Goal: Find specific page/section: Find specific page/section

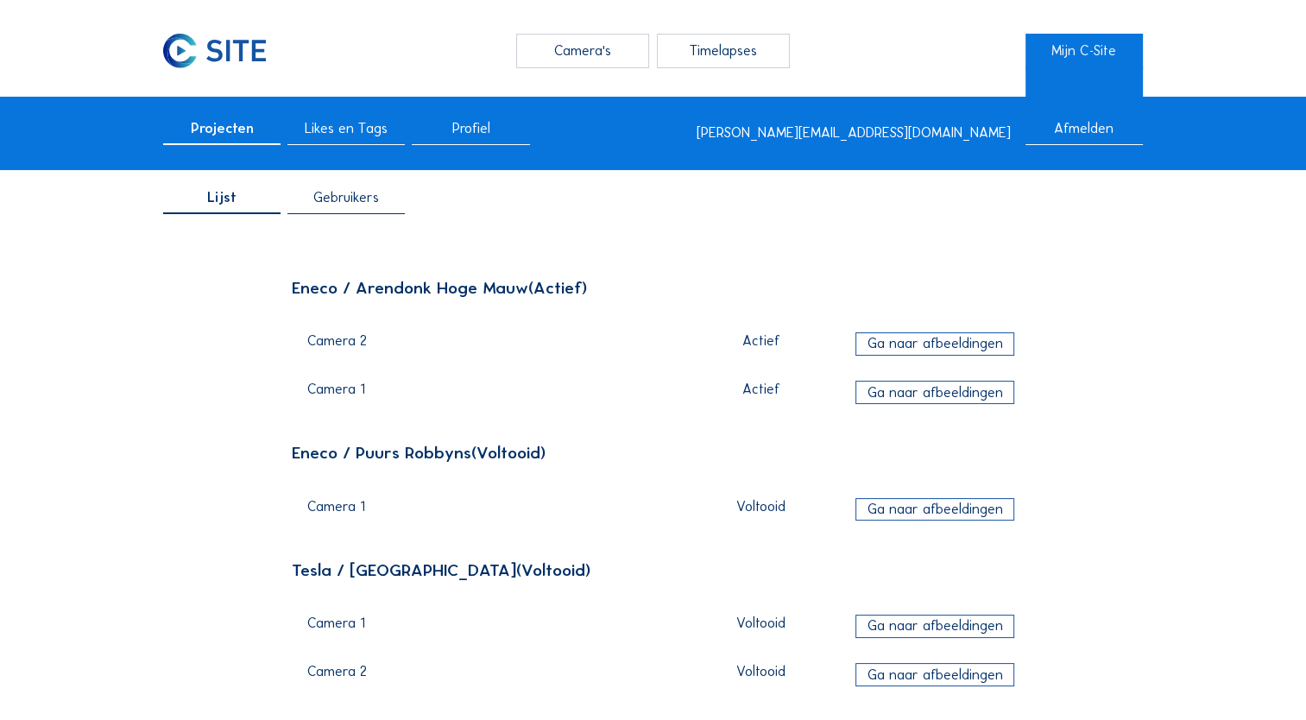
click at [970, 347] on div "Ga naar afbeeldingen" at bounding box center [934, 343] width 159 height 23
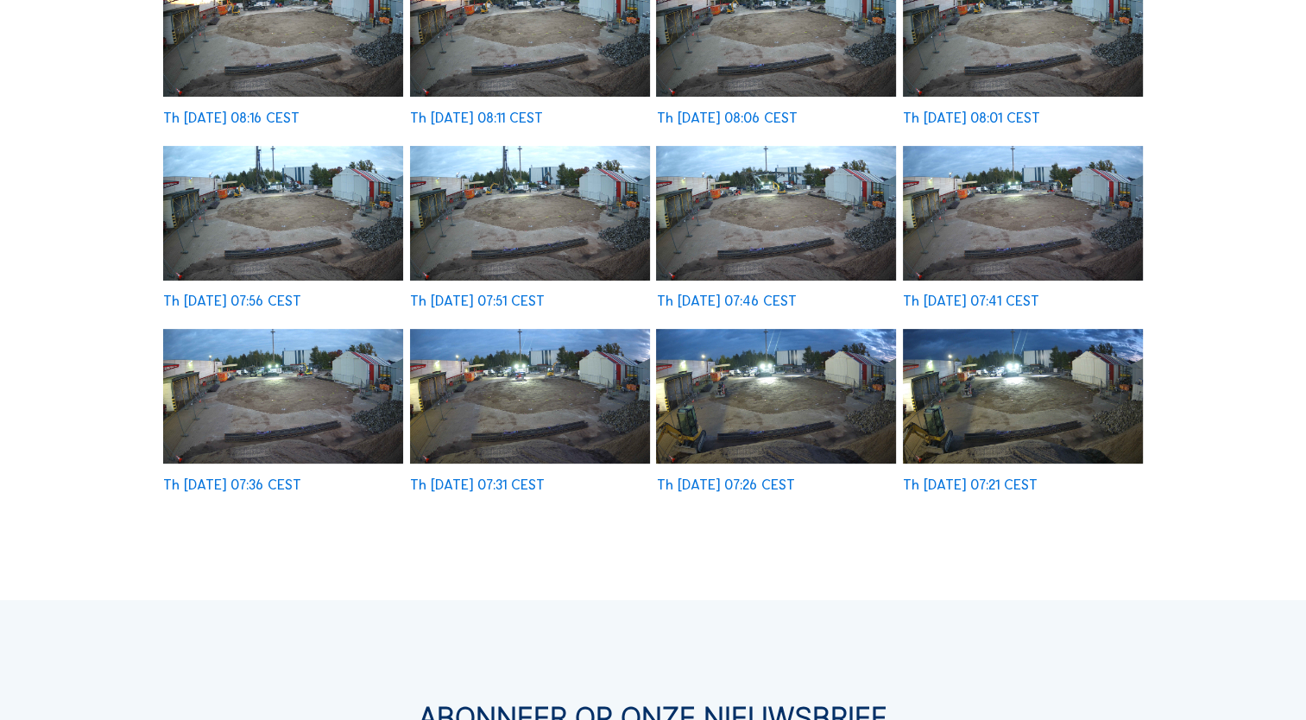
scroll to position [518, 0]
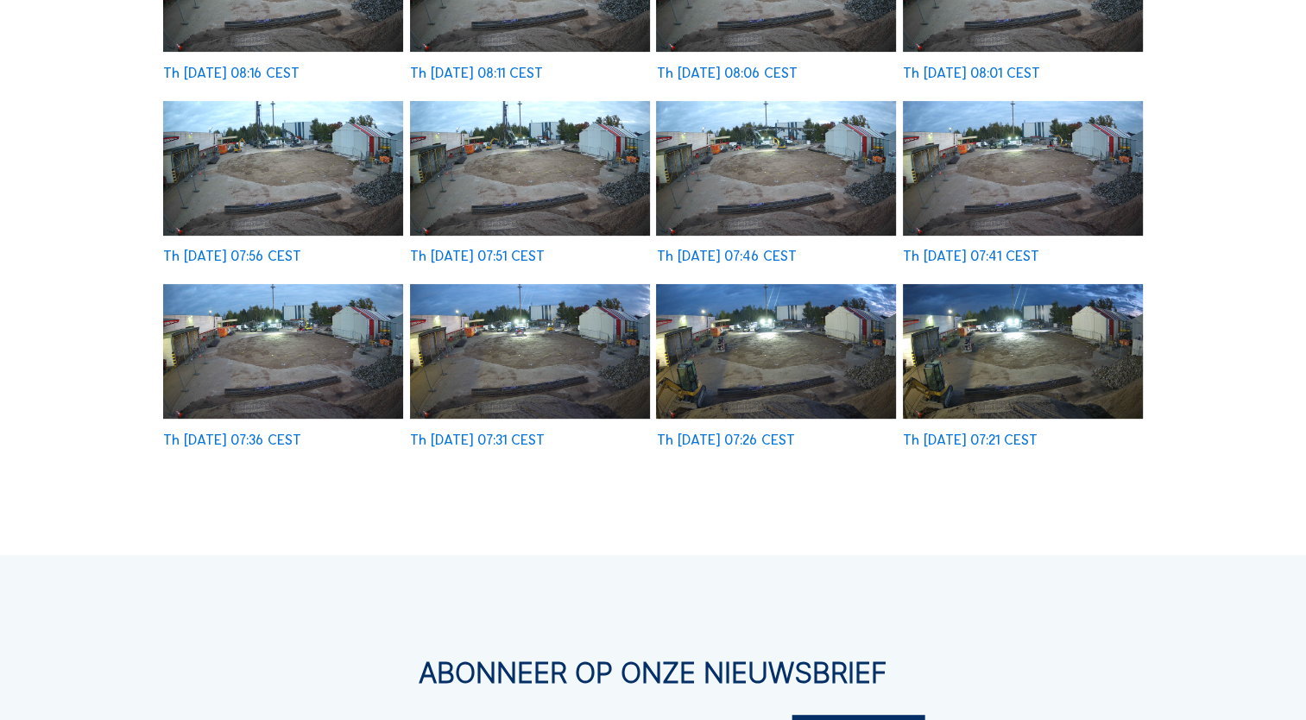
click at [1012, 357] on img at bounding box center [1023, 351] width 240 height 135
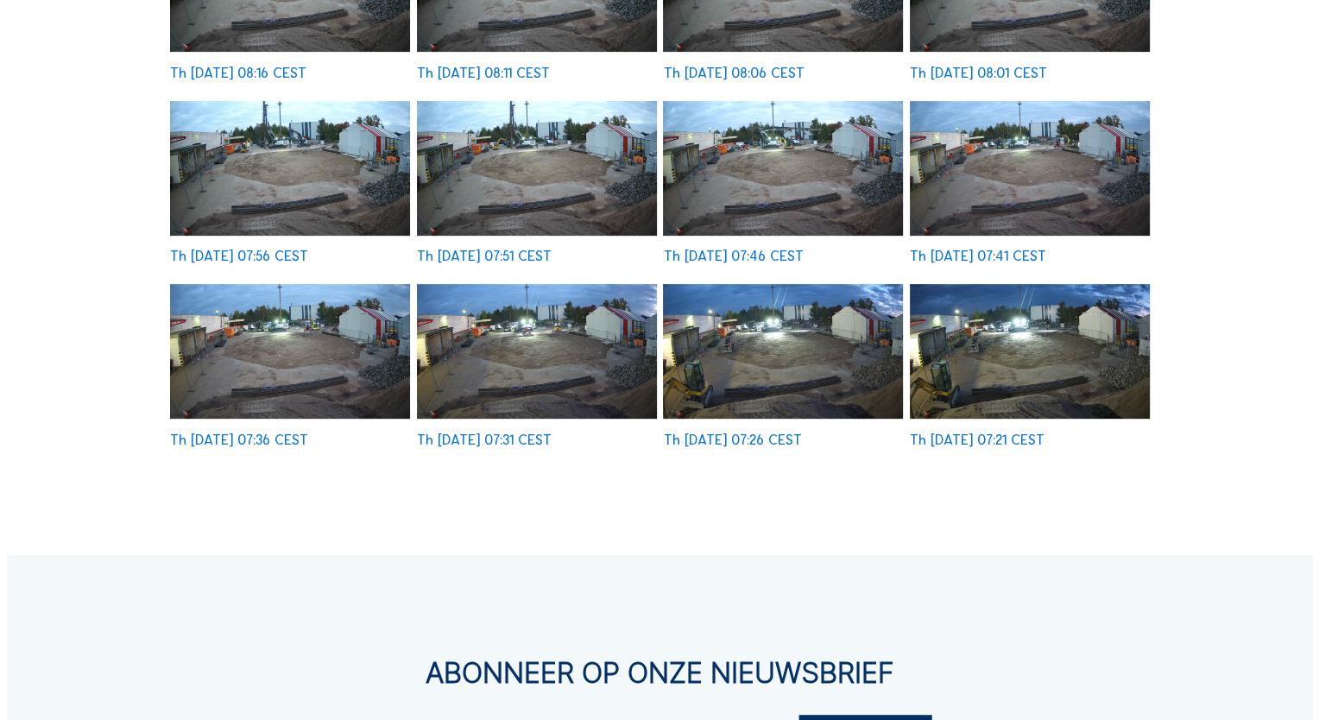
scroll to position [519, 0]
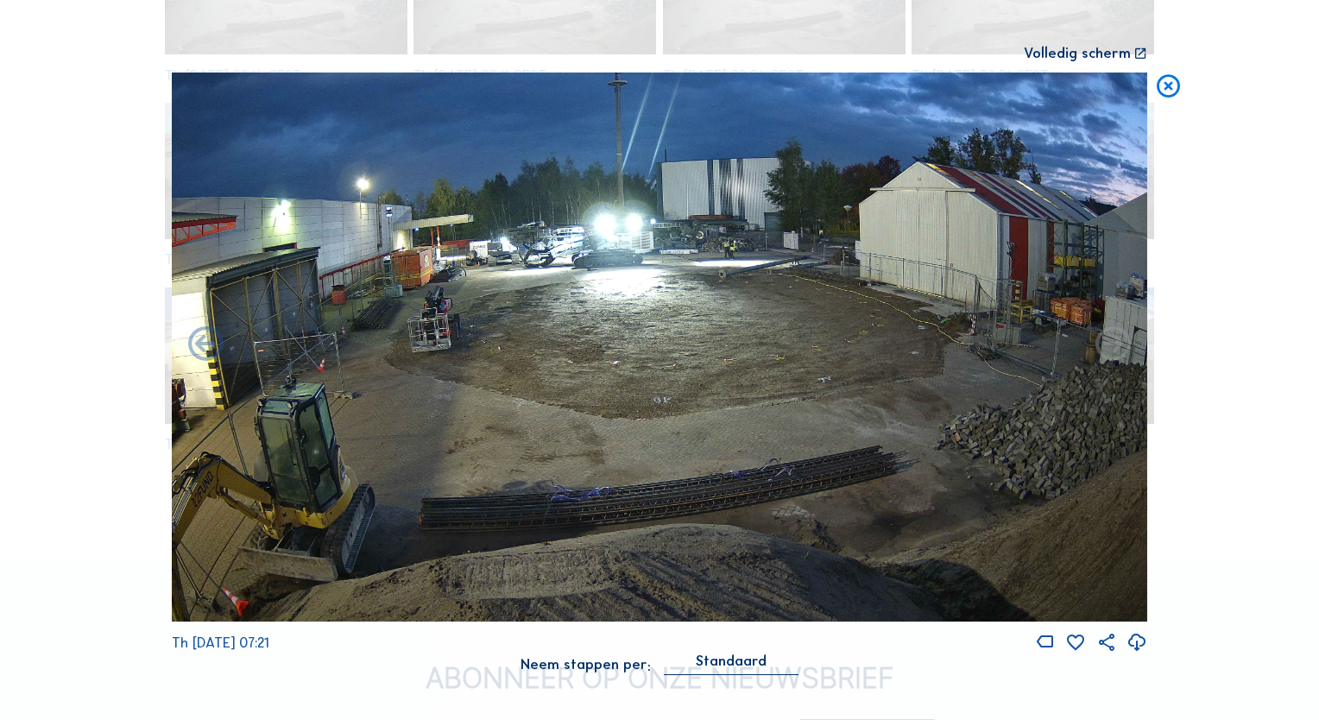
click at [1167, 95] on icon at bounding box center [1168, 87] width 28 height 29
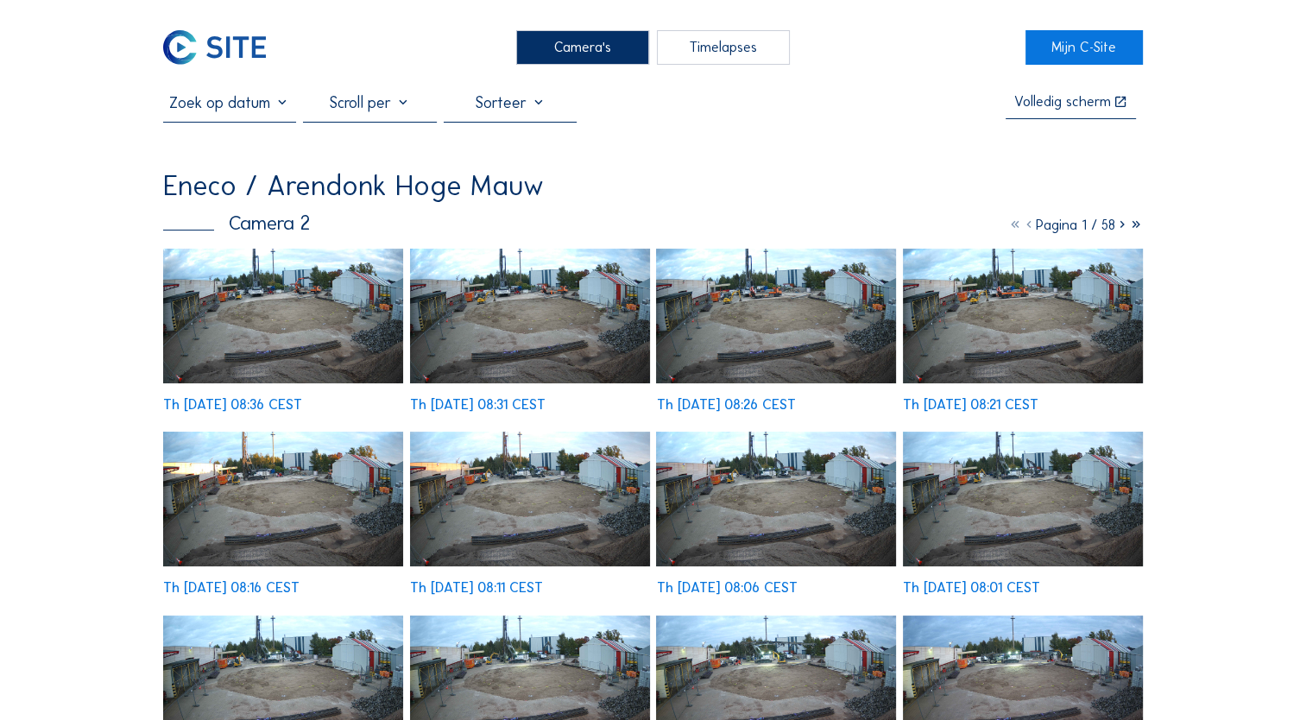
scroll to position [0, 0]
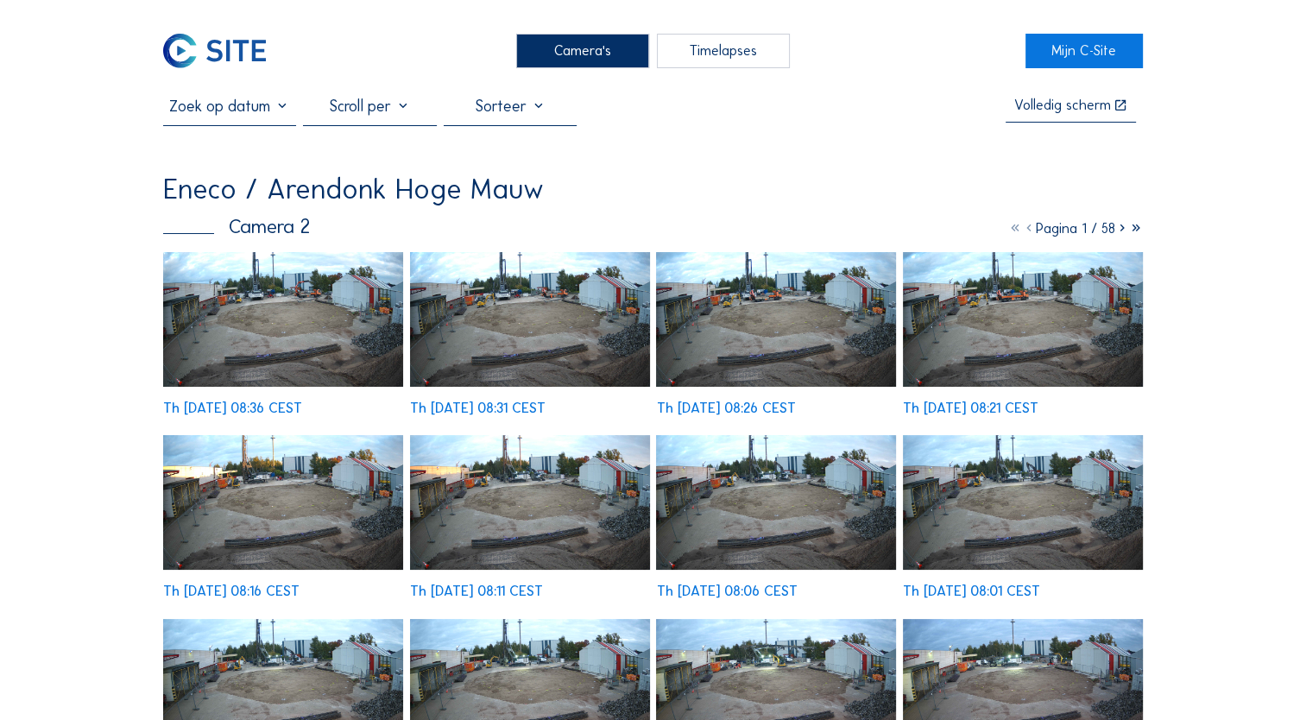
click at [1120, 234] on icon at bounding box center [1122, 228] width 14 height 16
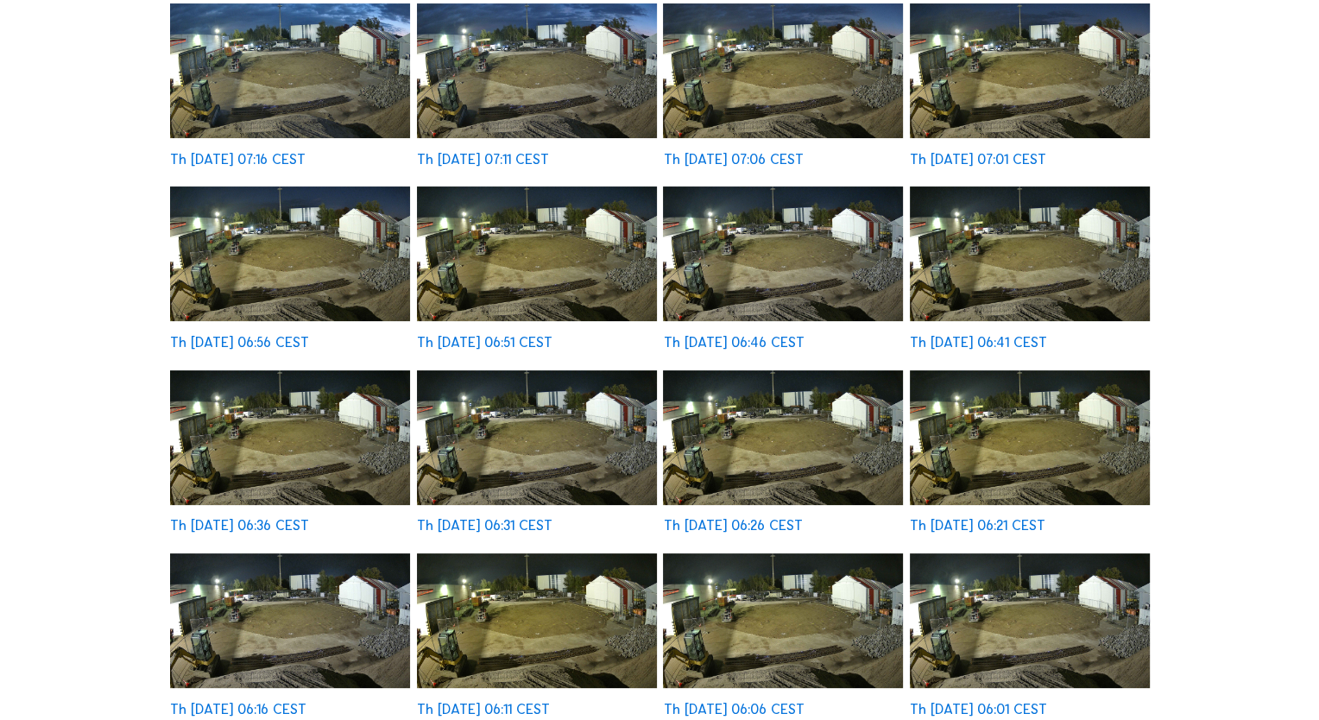
scroll to position [259, 0]
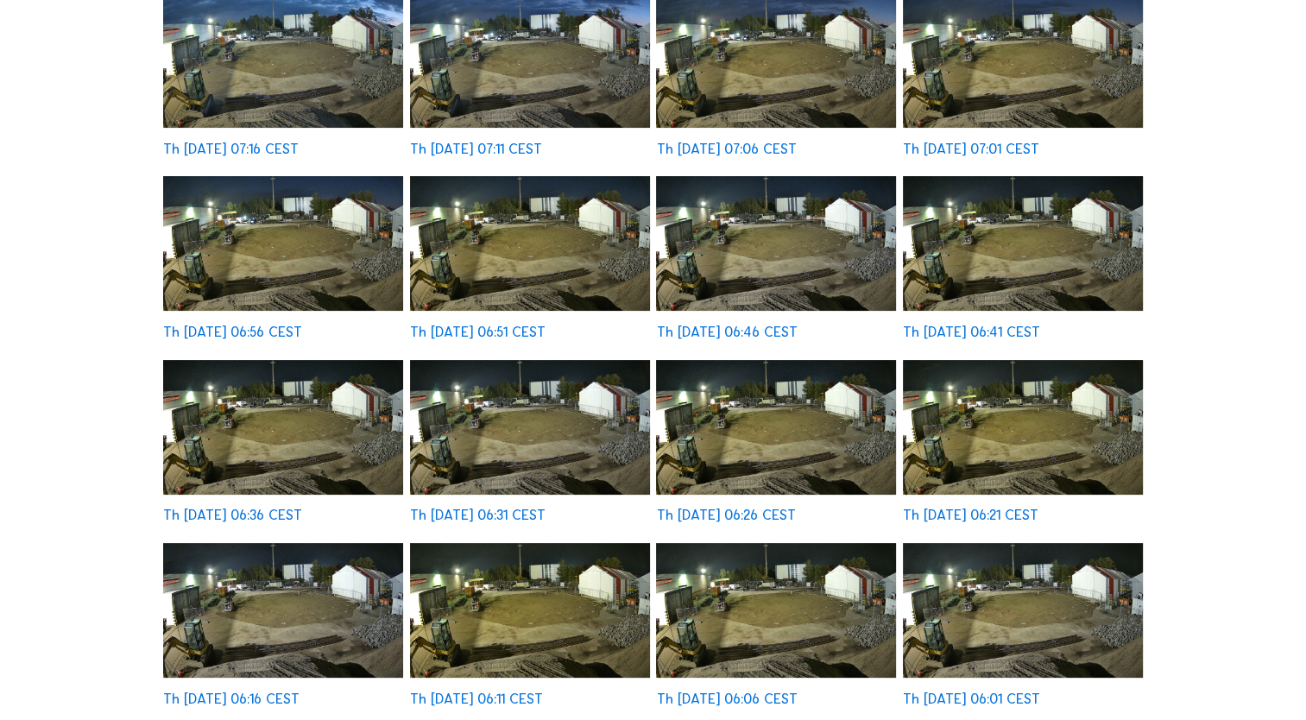
click at [1008, 257] on img at bounding box center [1023, 243] width 240 height 135
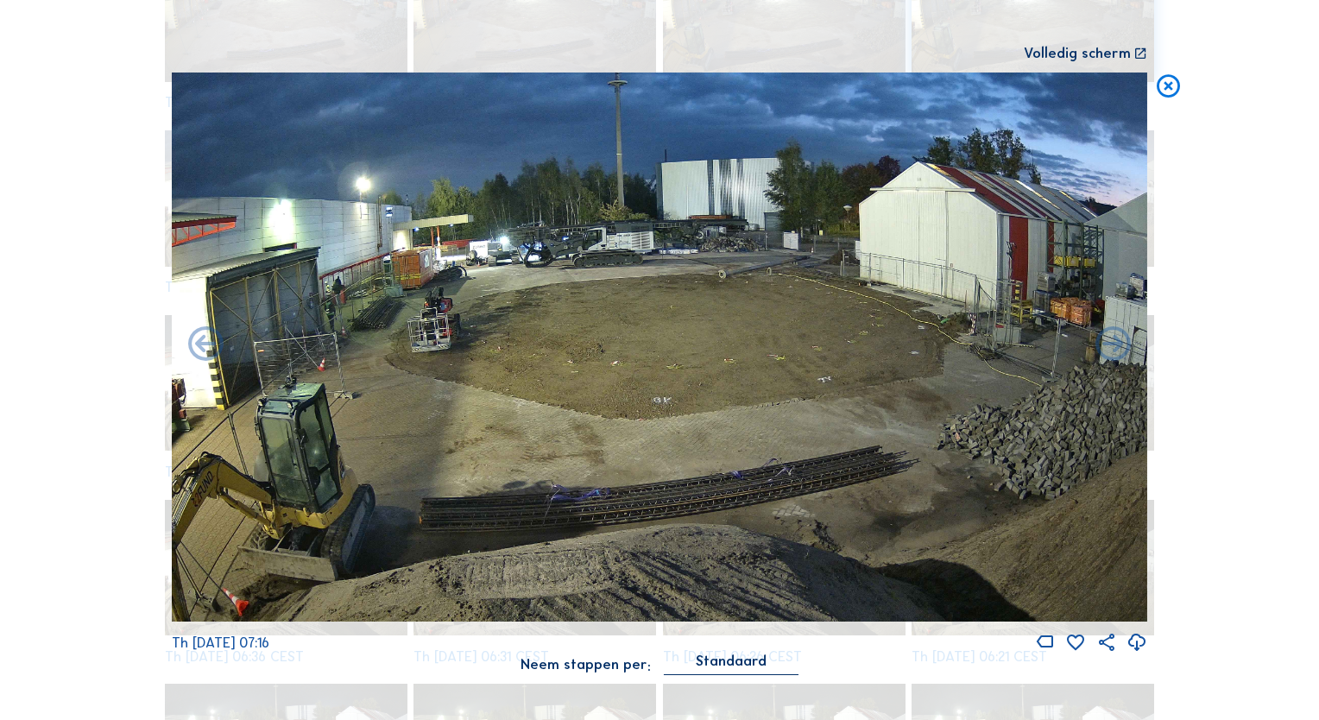
scroll to position [998, 0]
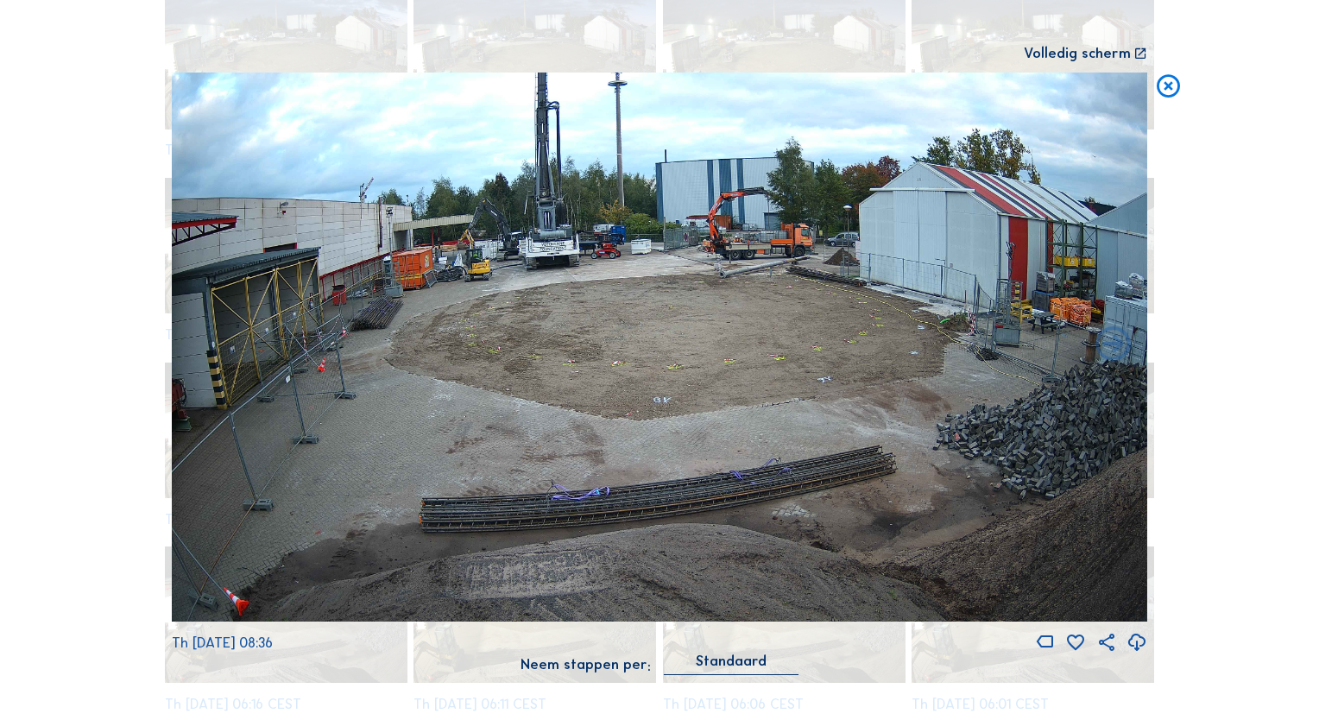
click at [1165, 87] on icon at bounding box center [1168, 87] width 28 height 29
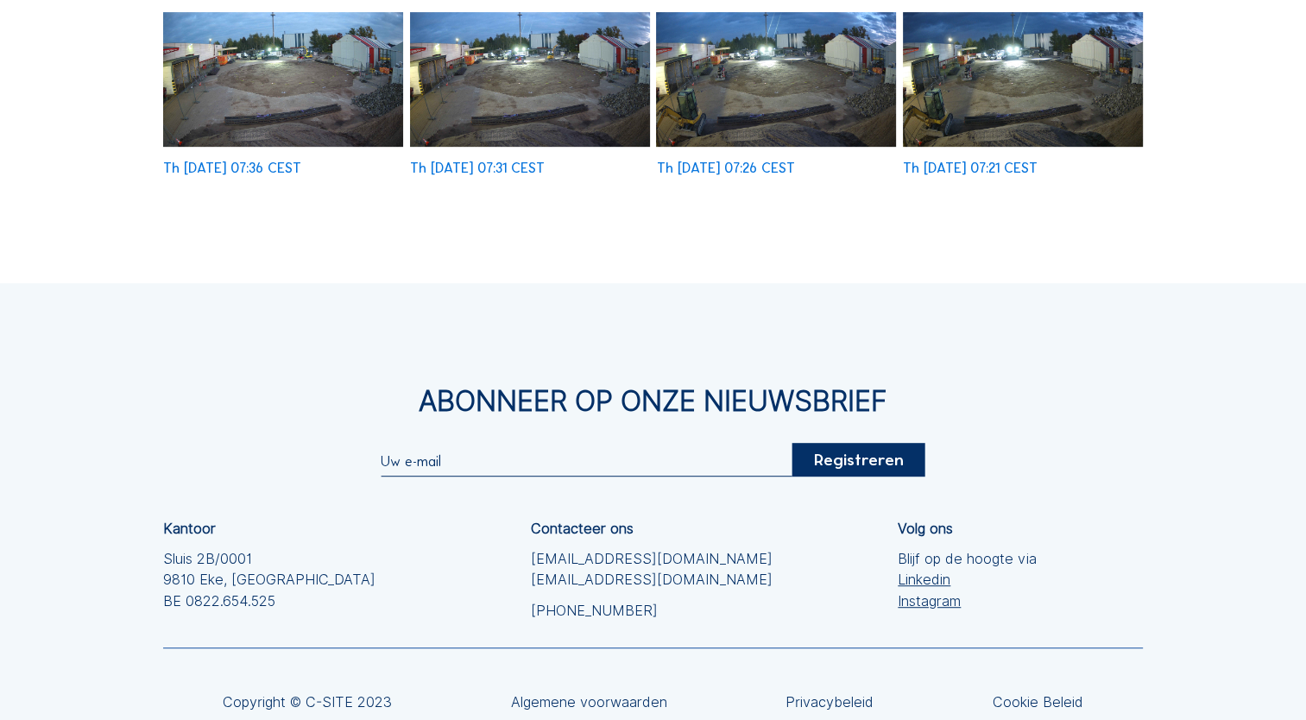
scroll to position [925, 0]
